Goal: Information Seeking & Learning: Check status

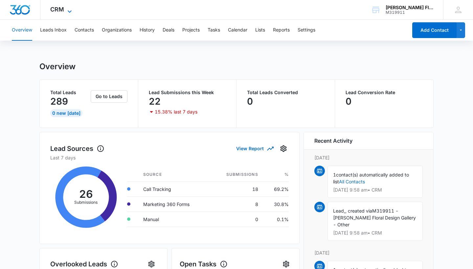
click at [68, 9] on icon at bounding box center [70, 12] width 8 height 8
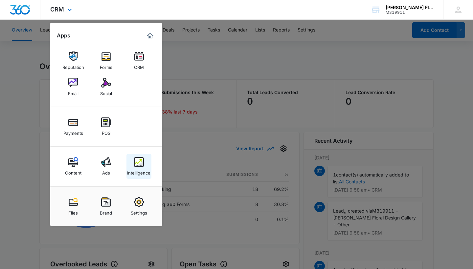
click at [138, 167] on img at bounding box center [139, 162] width 10 height 10
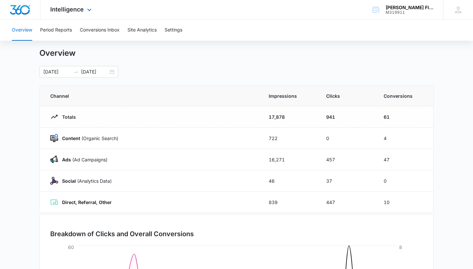
scroll to position [4, 0]
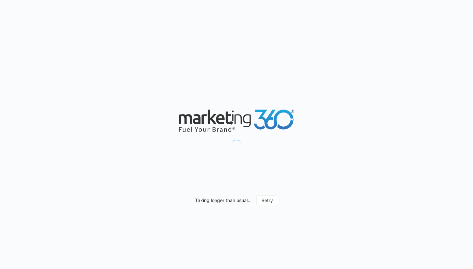
type input "[DATE]"
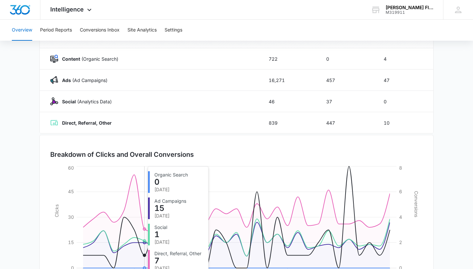
scroll to position [69, 0]
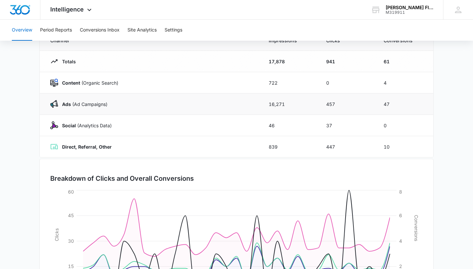
click at [137, 103] on div "Ads ([PERSON_NAME])" at bounding box center [151, 104] width 203 height 8
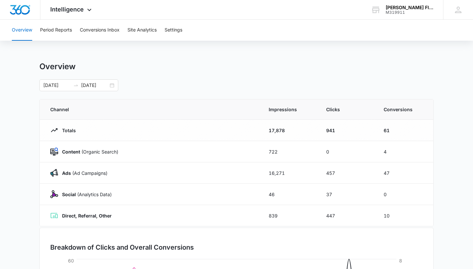
scroll to position [0, 0]
click at [101, 32] on button "Conversions Inbox" at bounding box center [100, 30] width 40 height 21
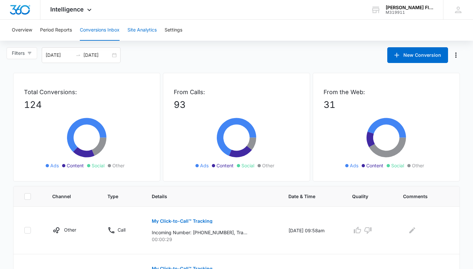
click at [144, 30] on button "Site Analytics" at bounding box center [141, 30] width 29 height 21
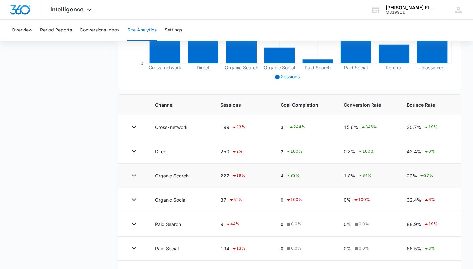
scroll to position [174, 0]
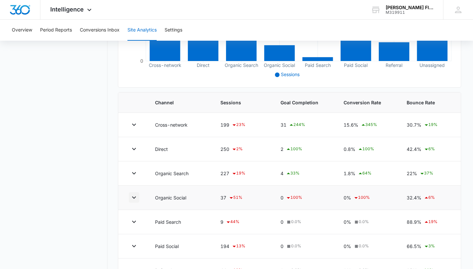
click at [134, 197] on icon "button" at bounding box center [134, 198] width 8 height 8
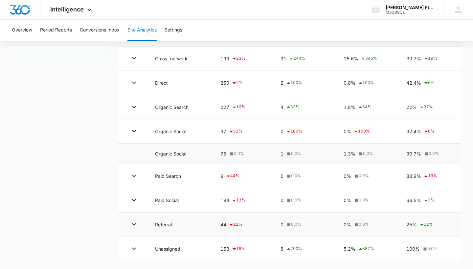
scroll to position [241, 0]
click at [134, 249] on icon "button" at bounding box center [134, 249] width 8 height 8
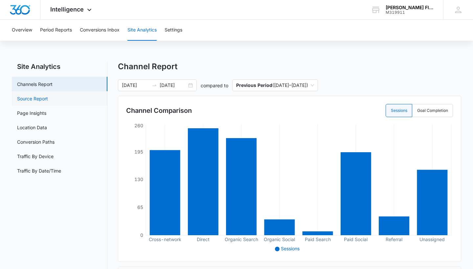
scroll to position [0, 0]
click at [90, 33] on button "Conversions Inbox" at bounding box center [100, 30] width 40 height 21
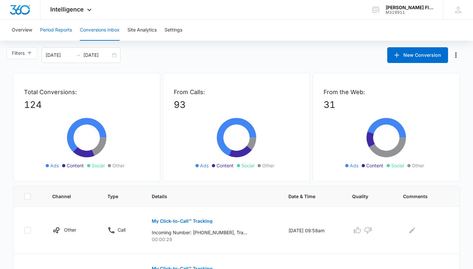
click at [60, 29] on button "Period Reports" at bounding box center [56, 30] width 32 height 21
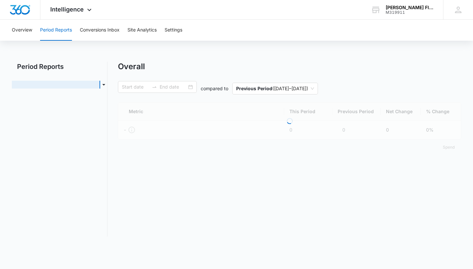
type input "[DATE]"
